Goal: Task Accomplishment & Management: Use online tool/utility

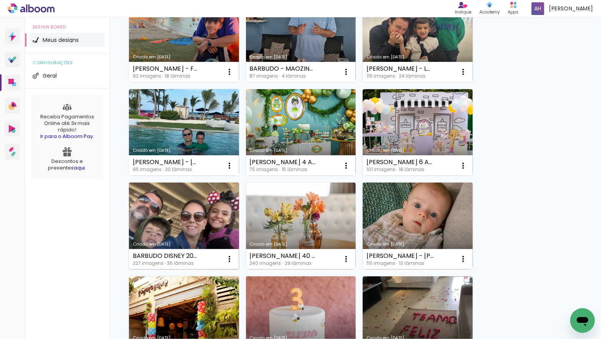
scroll to position [300, 0]
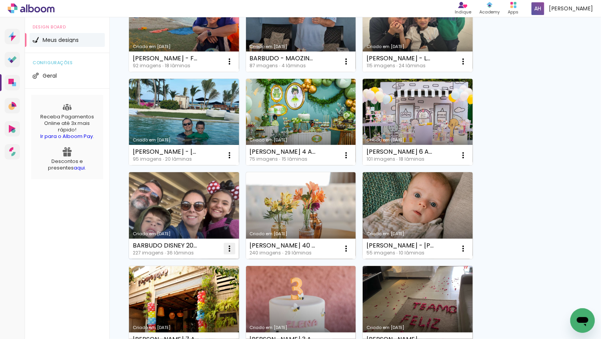
click at [228, 247] on iron-icon at bounding box center [229, 248] width 9 height 9
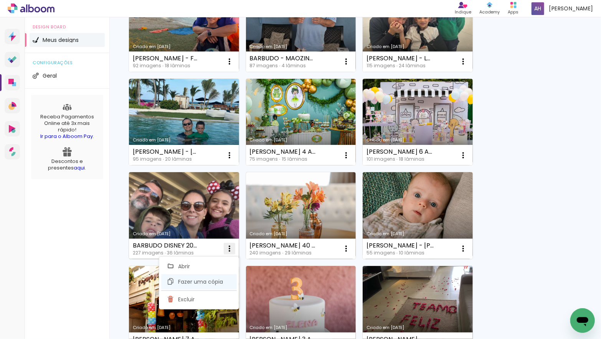
click at [220, 279] on span "Fazer uma cópia" at bounding box center [200, 281] width 45 height 5
type input "Cópia de BARBUDO DISNEY 2025"
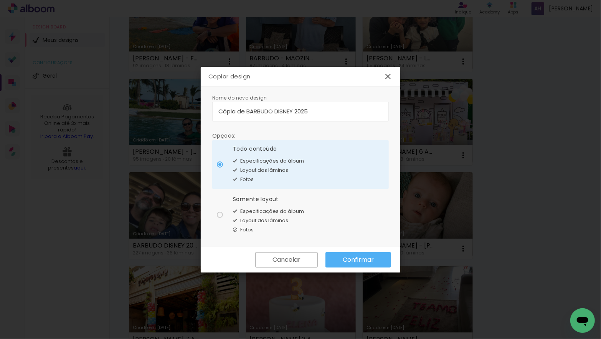
click at [0, 0] on slot "Confirmar" at bounding box center [0, 0] width 0 height 0
